Goal: Information Seeking & Learning: Check status

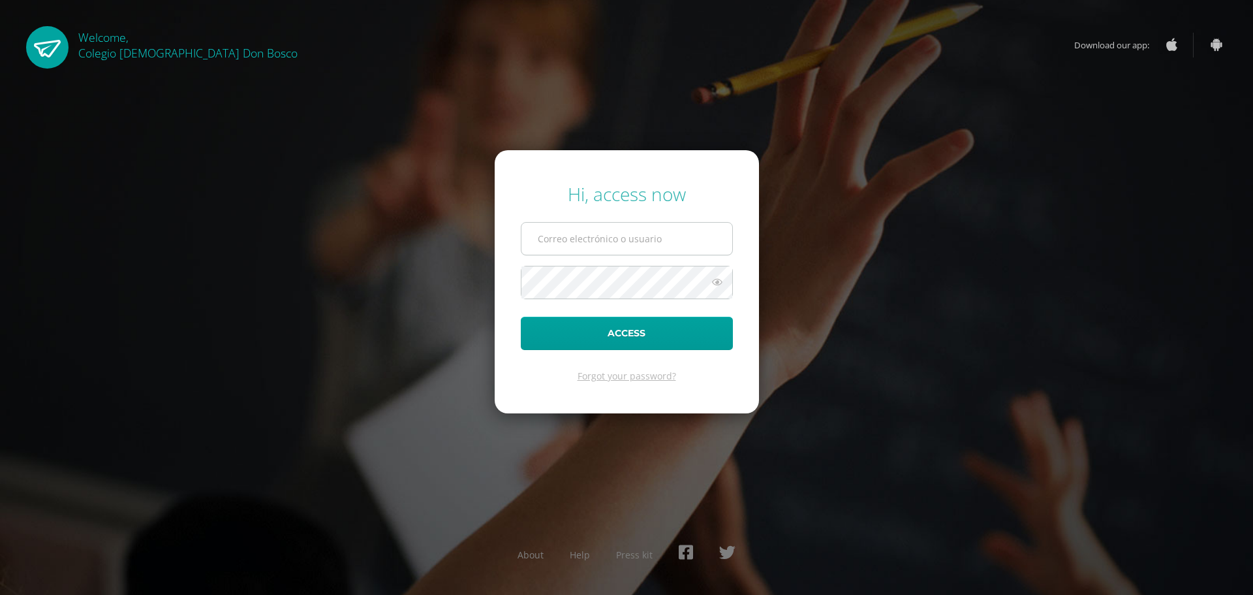
click at [670, 241] on input "text" at bounding box center [626, 239] width 211 height 32
type input "a.tahuico.1adb@gmail.com"
click at [521, 317] on button "Access" at bounding box center [627, 333] width 212 height 33
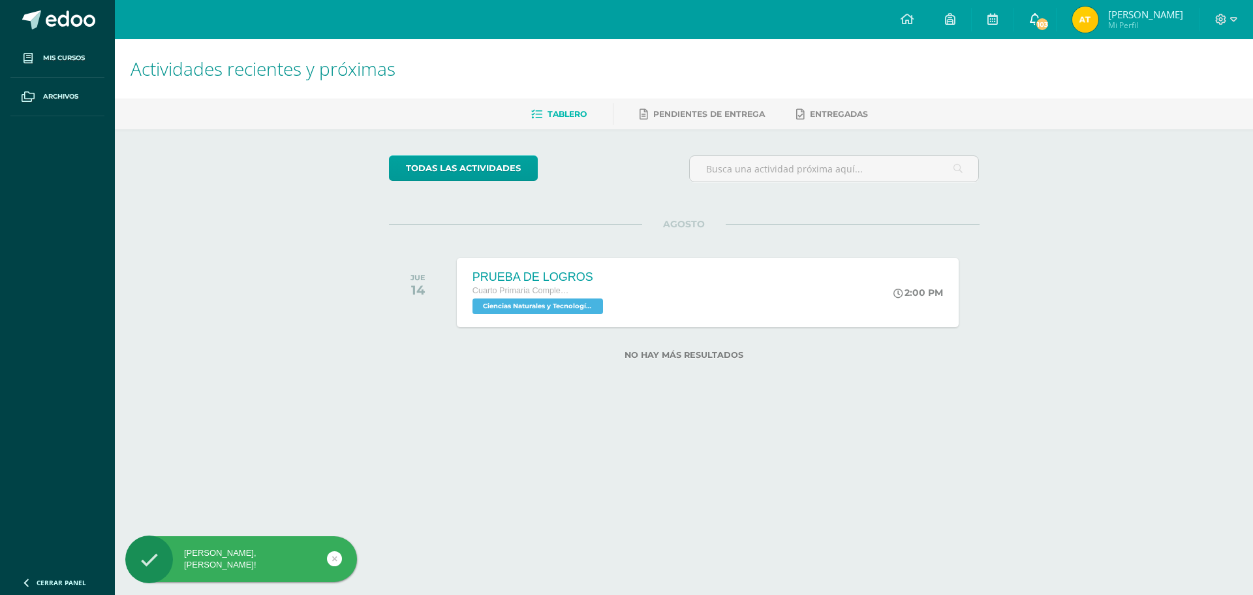
click at [1036, 18] on icon at bounding box center [1035, 19] width 10 height 12
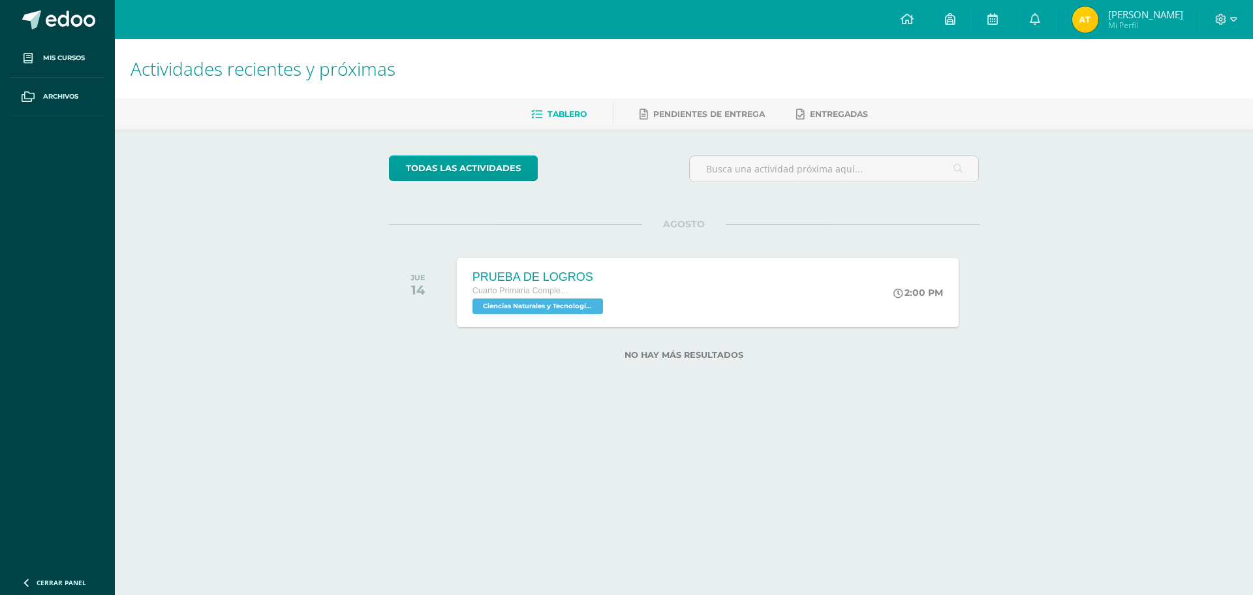
click at [1100, 10] on span "Andrés Emanuel Mi Perfil" at bounding box center [1128, 20] width 116 height 26
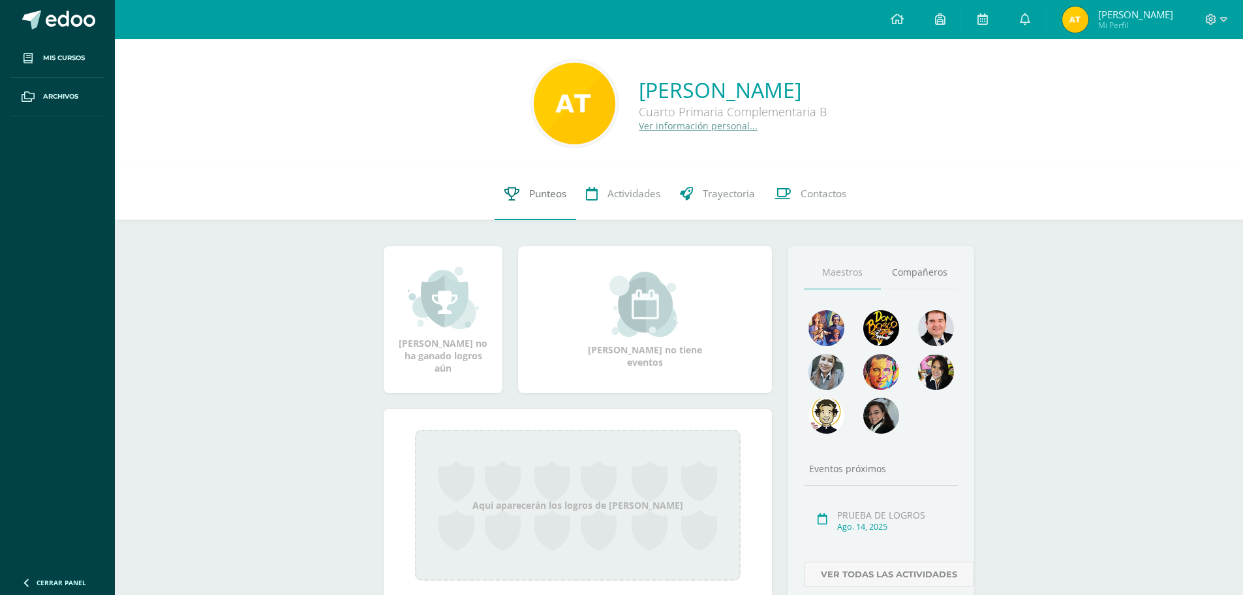
click at [561, 198] on span "Punteos" at bounding box center [547, 194] width 37 height 14
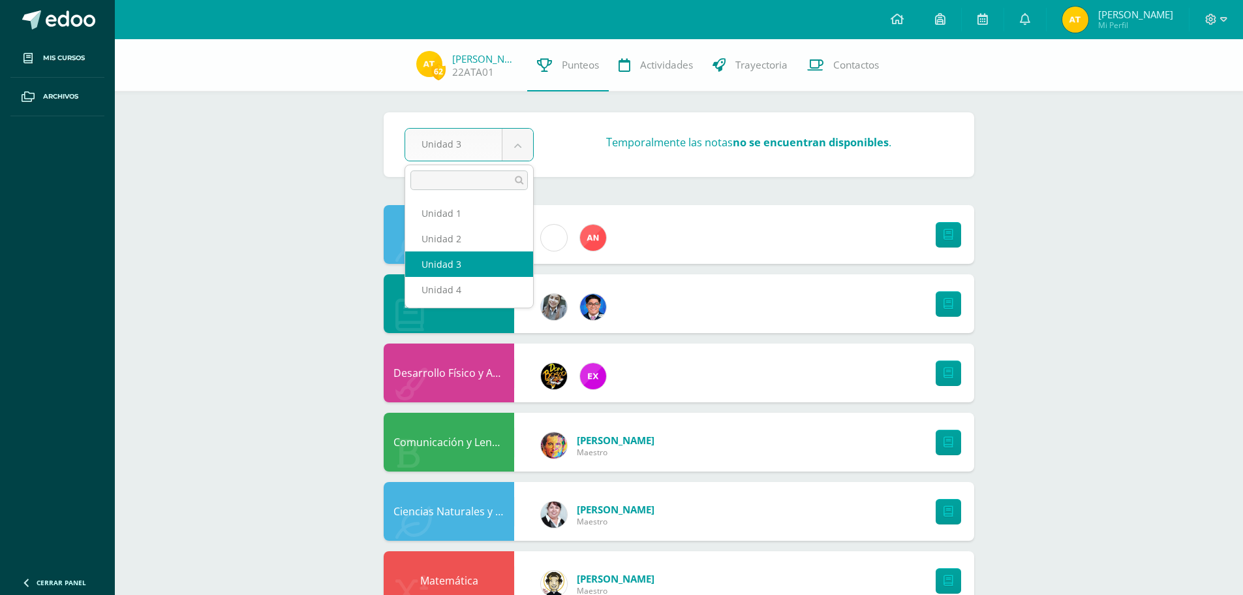
select select "Unidad 4"
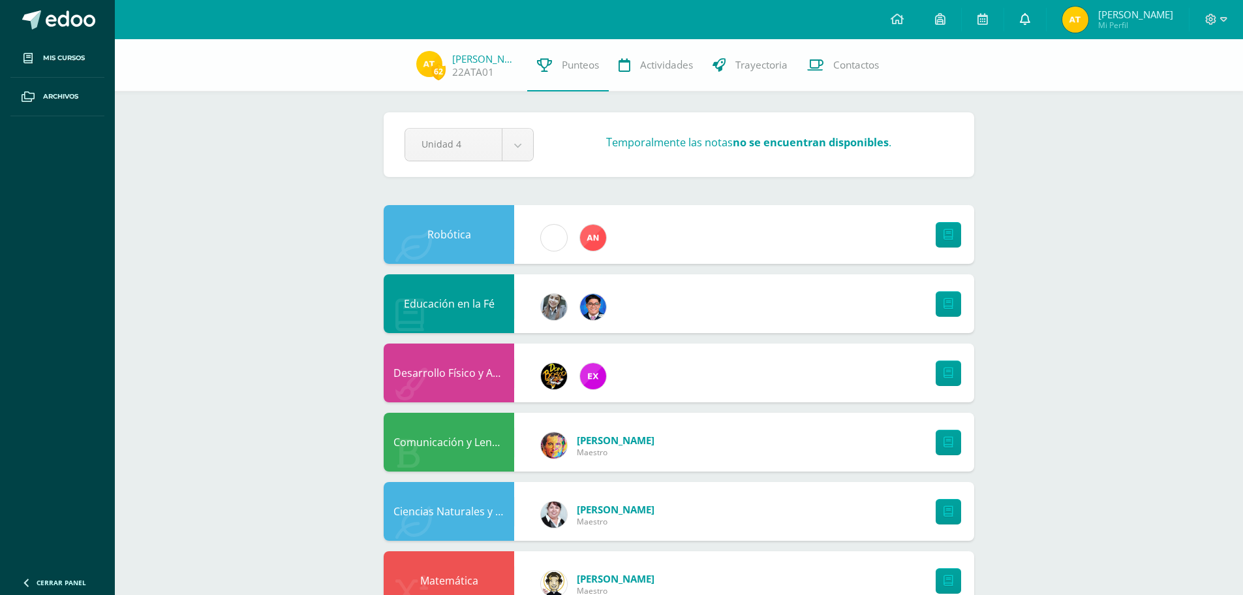
click at [1032, 25] on link at bounding box center [1025, 19] width 42 height 39
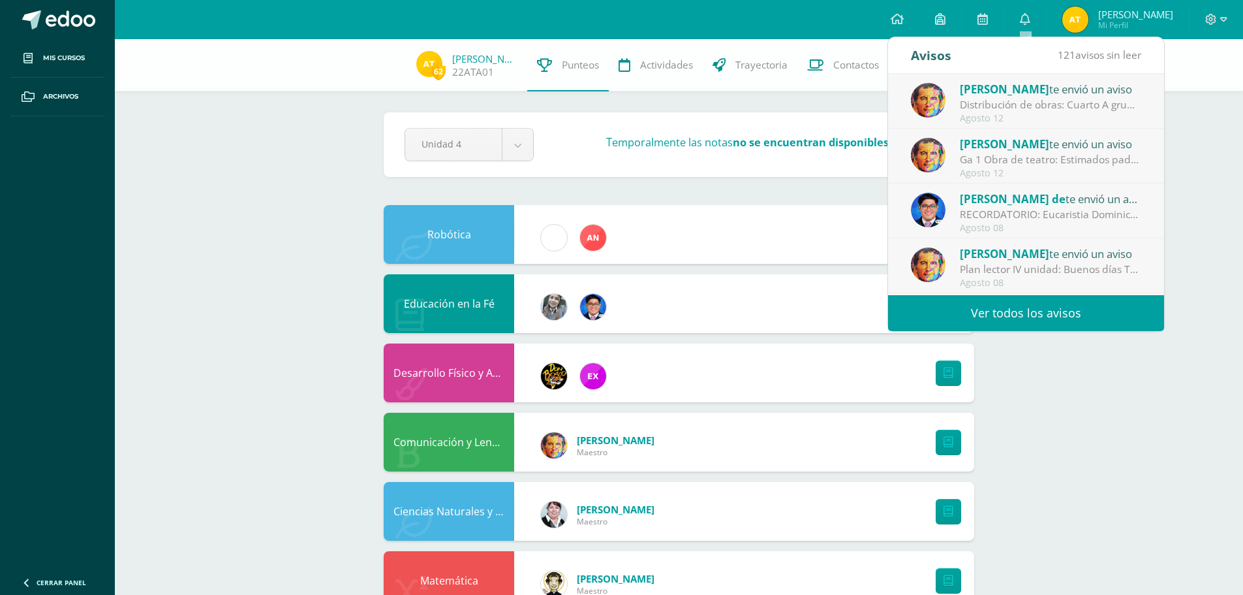
click at [1042, 311] on link "Ver todos los avisos" at bounding box center [1026, 313] width 276 height 36
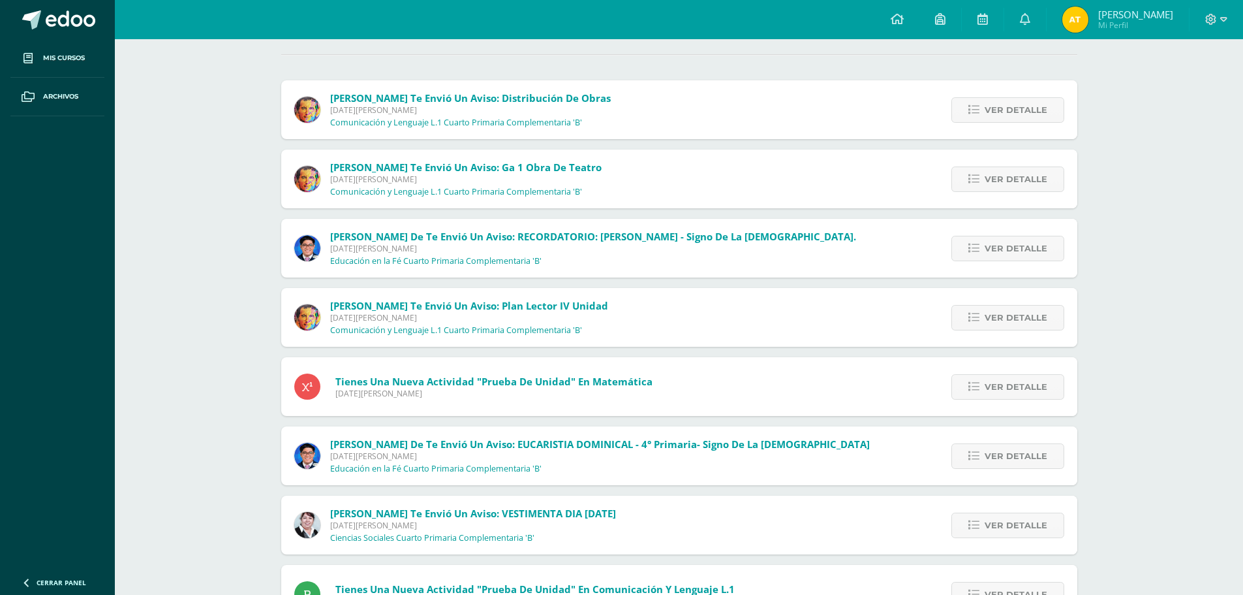
scroll to position [131, 0]
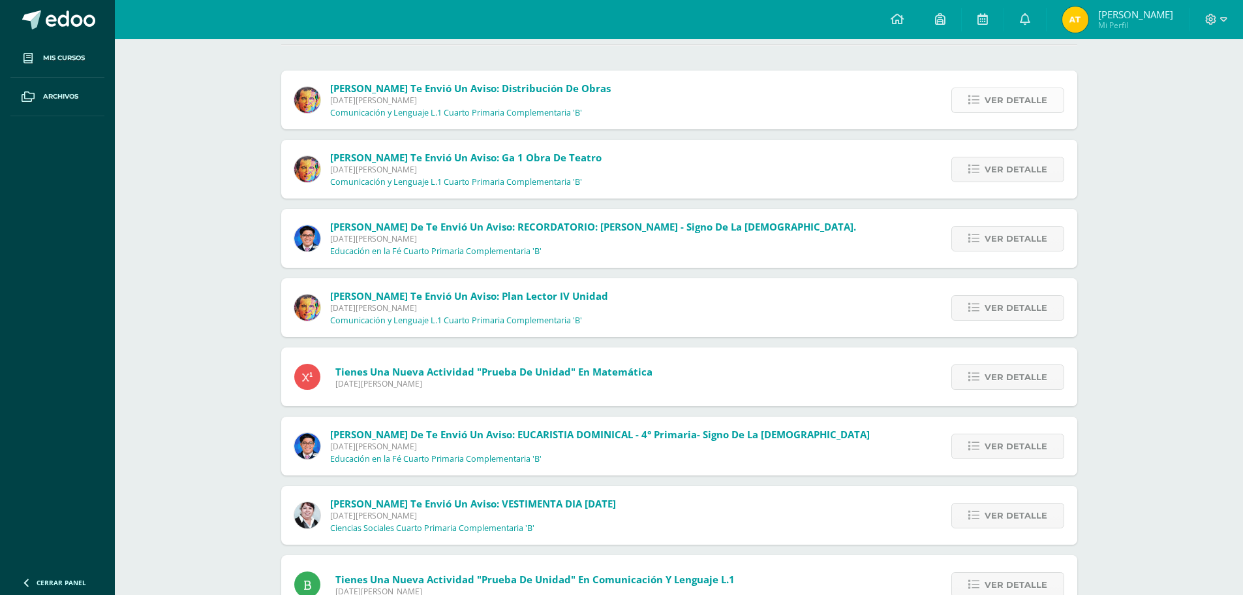
click at [1021, 99] on span "Ver detalle" at bounding box center [1016, 100] width 63 height 24
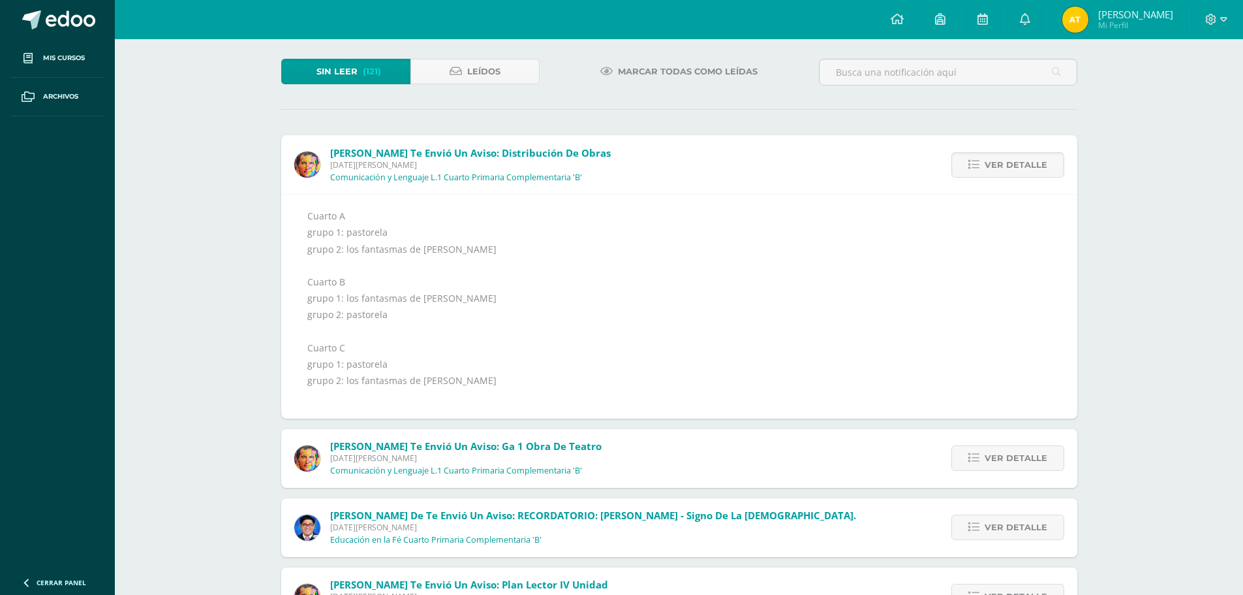
scroll to position [65, 0]
click at [983, 454] on link "Ver detalle" at bounding box center [1008, 458] width 113 height 25
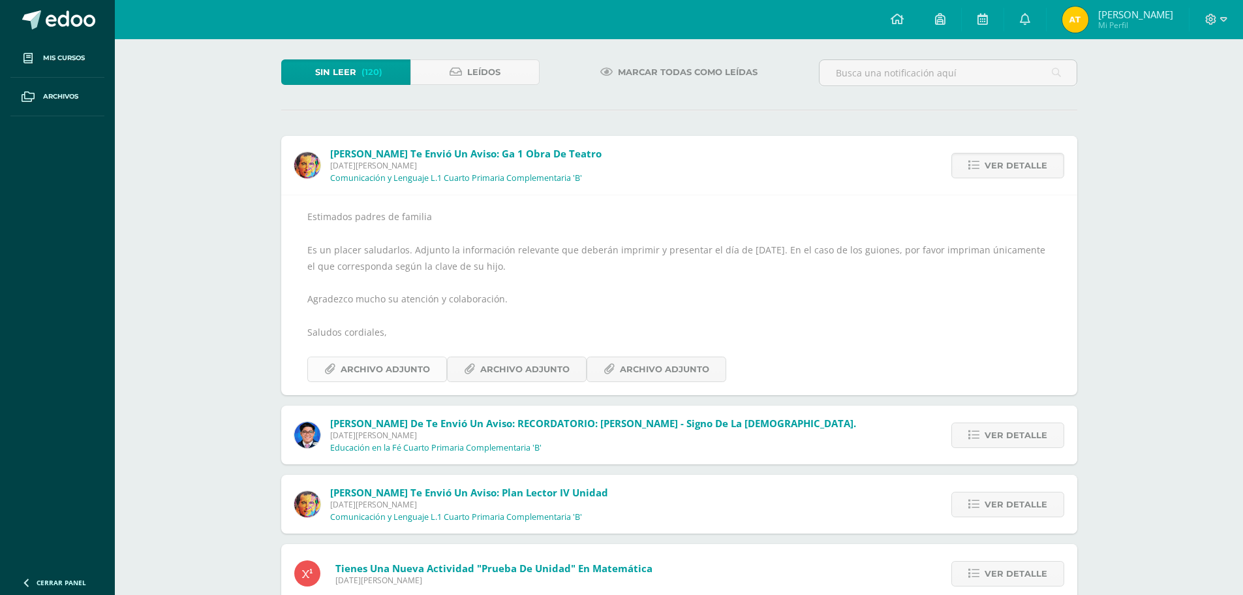
click at [386, 369] on span "Archivo Adjunto" at bounding box center [385, 369] width 89 height 24
click at [528, 365] on span "Archivo Adjunto" at bounding box center [524, 369] width 89 height 24
click at [652, 367] on span "Archivo Adjunto" at bounding box center [664, 369] width 89 height 24
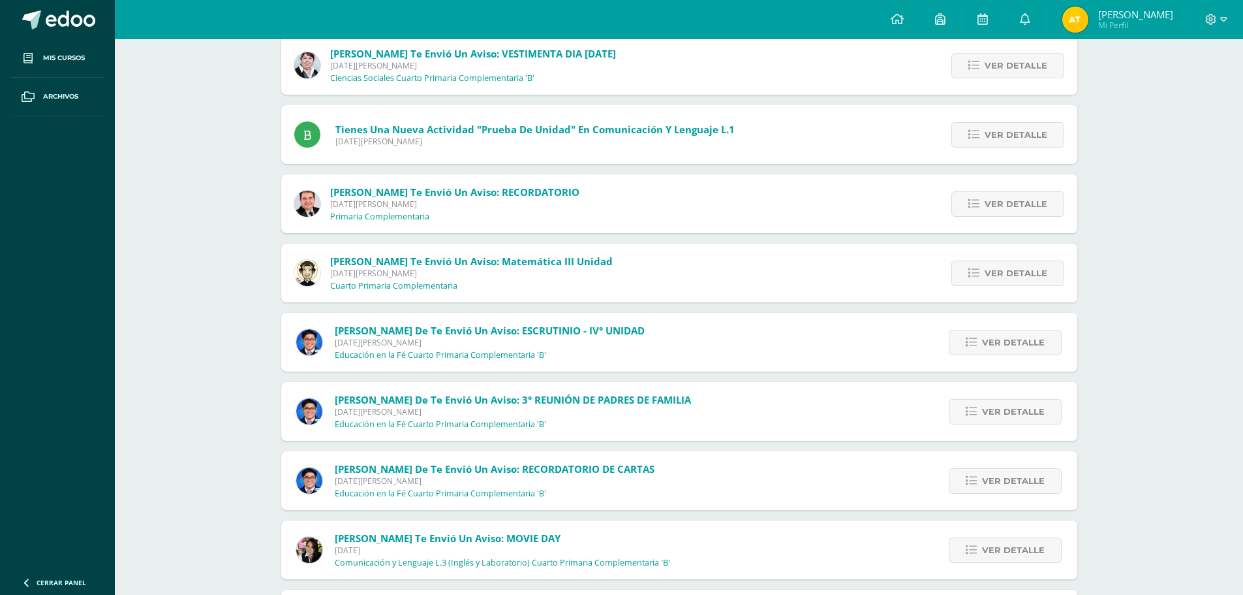
scroll to position [717, 0]
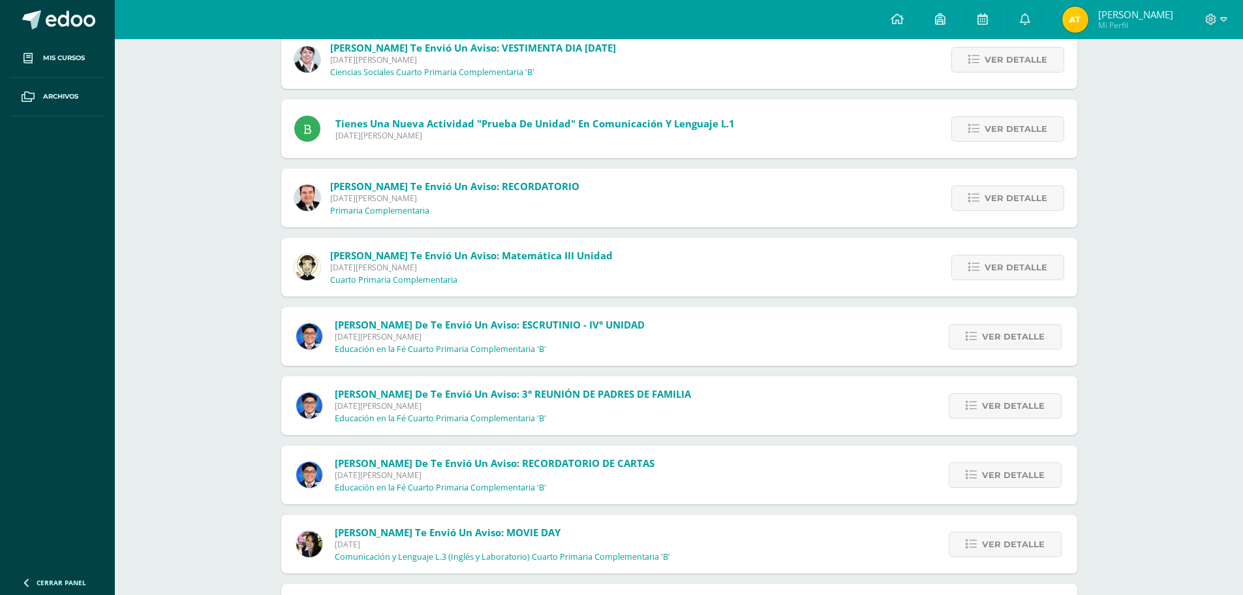
click at [938, 332] on div "Ver detalle" at bounding box center [1003, 336] width 148 height 59
click at [967, 334] on link "Ver detalle" at bounding box center [1005, 336] width 113 height 25
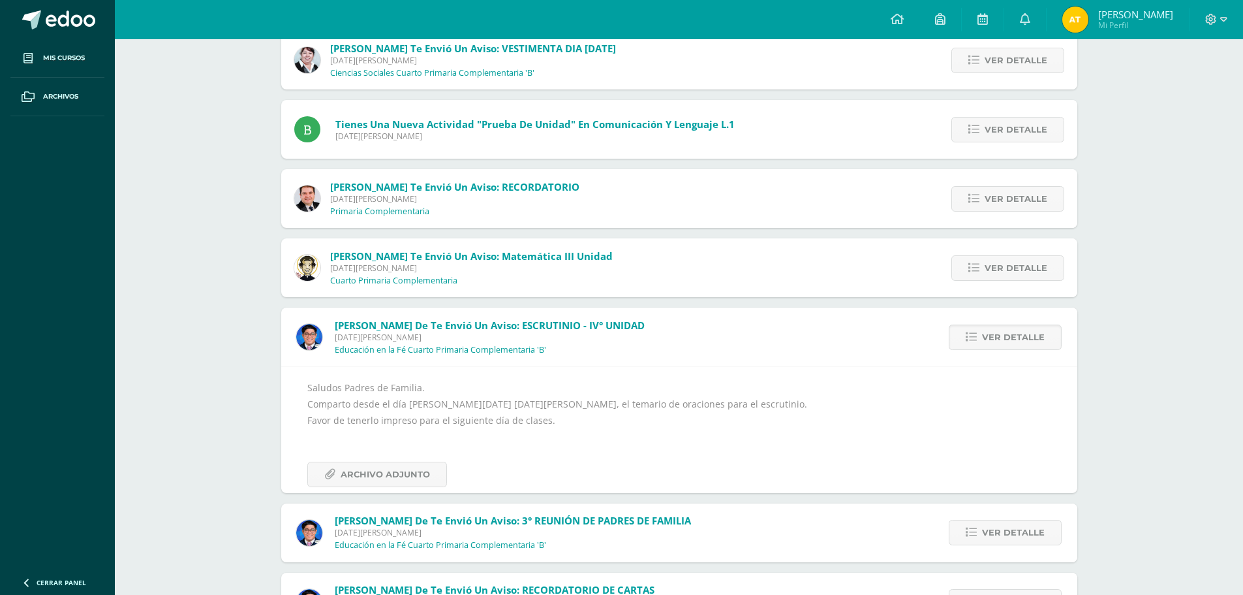
scroll to position [448, 0]
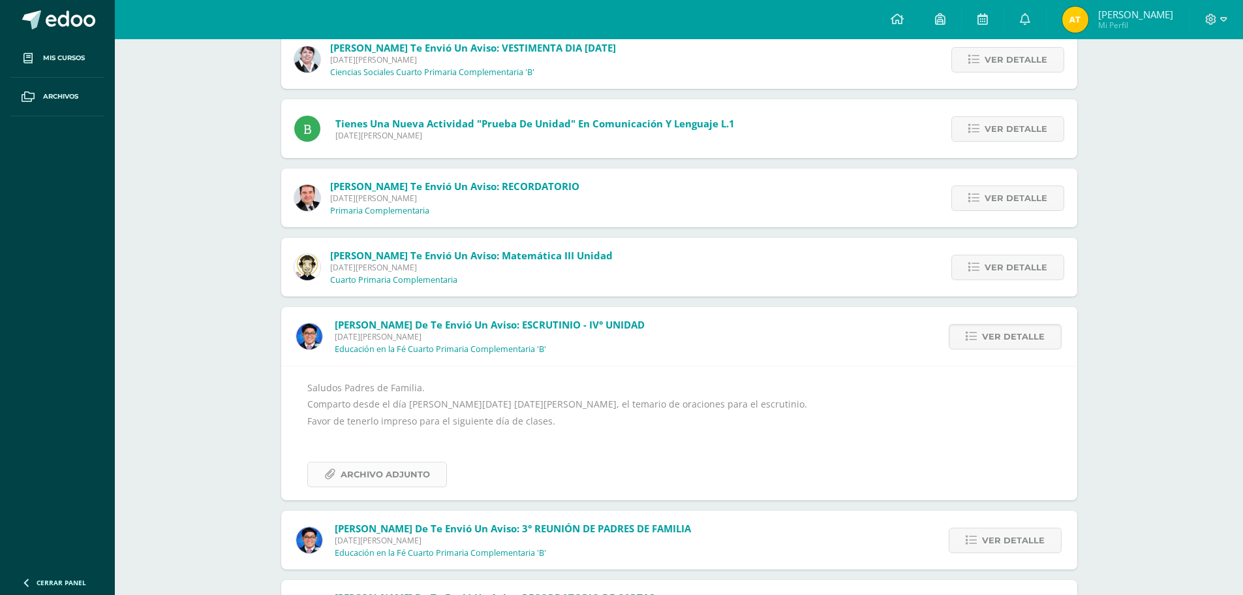
click at [416, 474] on span "Archivo Adjunto" at bounding box center [385, 474] width 89 height 24
